Goal: Transaction & Acquisition: Purchase product/service

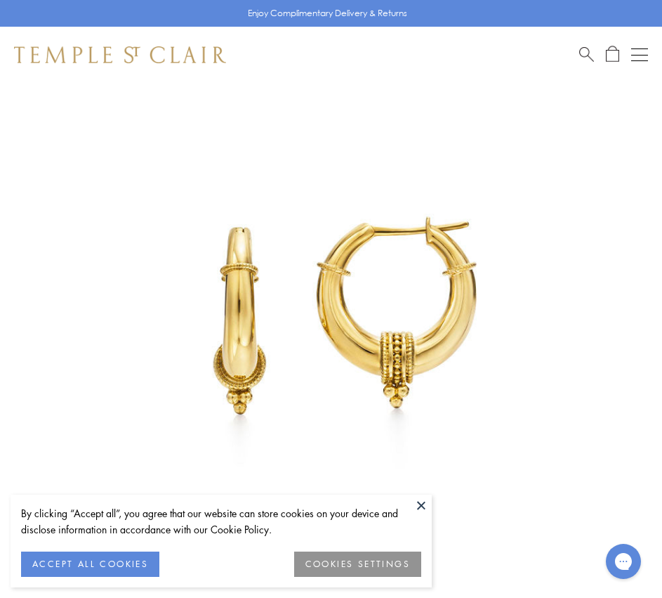
scroll to position [211, 0]
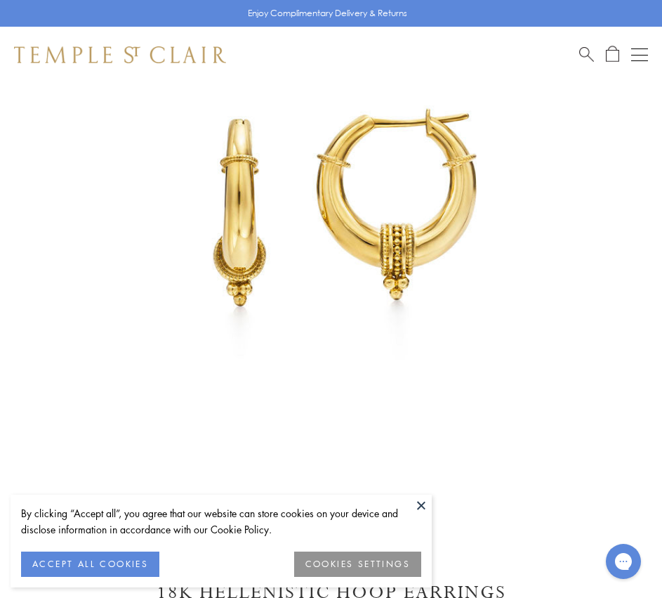
click at [89, 558] on button "ACCEPT ALL COOKIES" at bounding box center [90, 563] width 138 height 25
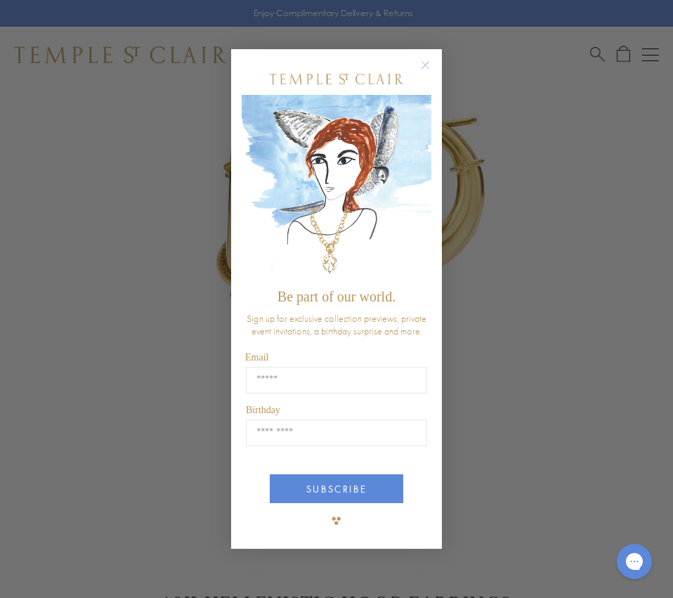
click at [422, 62] on circle "Close dialog" at bounding box center [425, 64] width 17 height 17
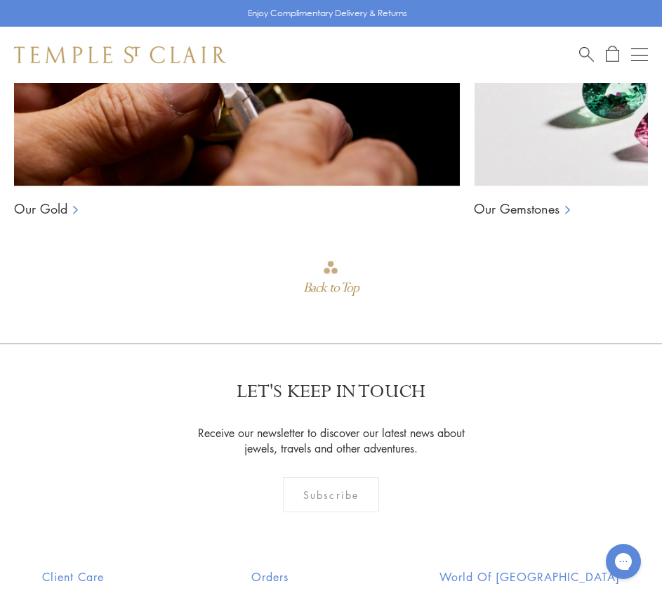
scroll to position [1896, 0]
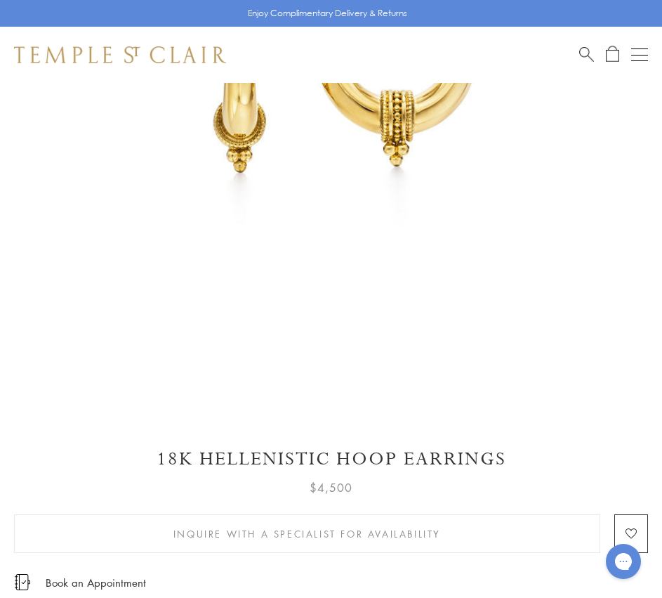
scroll to position [140, 0]
